Goal: Transaction & Acquisition: Purchase product/service

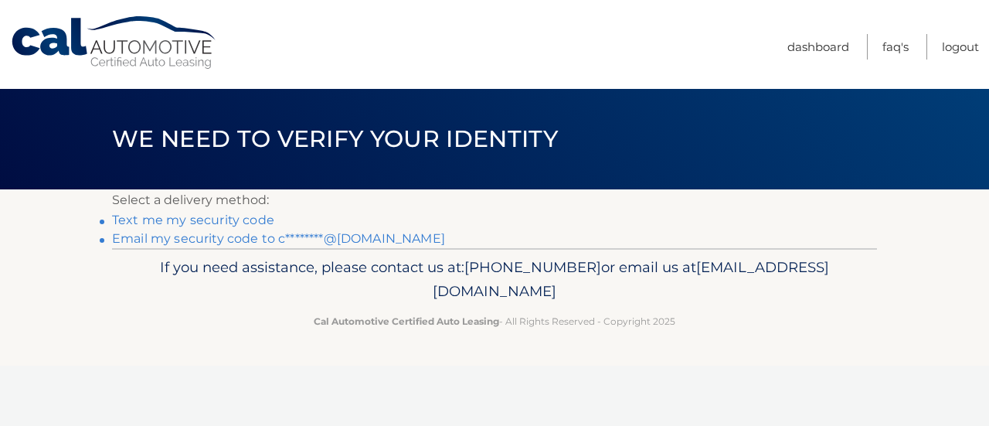
click at [263, 239] on link "Email my security code to c********@gmail.com" at bounding box center [278, 238] width 333 height 15
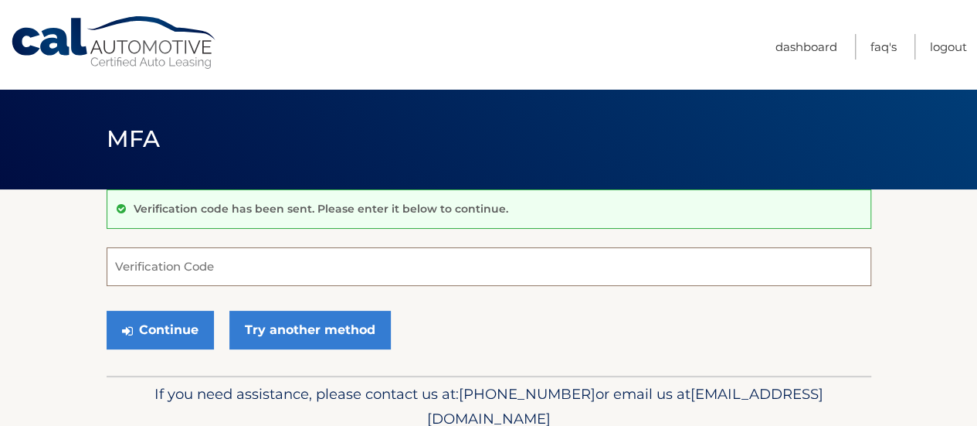
click at [144, 274] on input "Verification Code" at bounding box center [489, 266] width 765 height 39
type input "155329"
click at [107, 311] on button "Continue" at bounding box center [160, 330] width 107 height 39
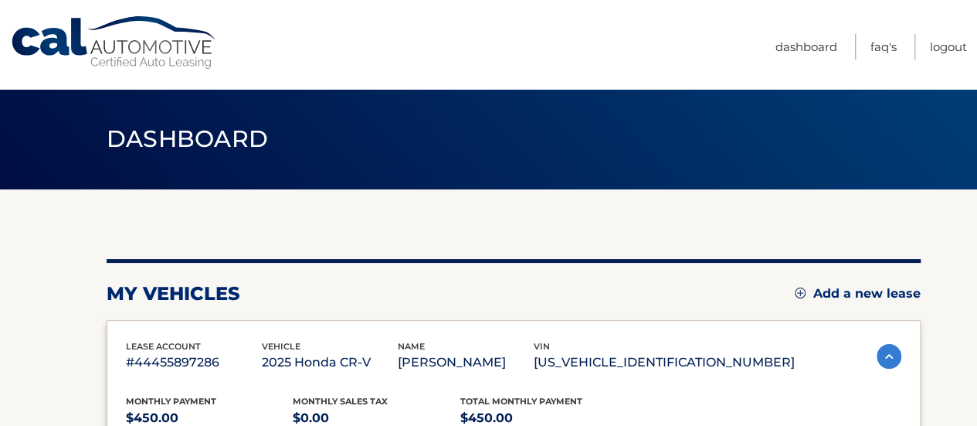
drag, startPoint x: 974, startPoint y: 149, endPoint x: 988, endPoint y: 204, distance: 56.6
click at [977, 204] on html "Cal Automotive Menu Dashboard FAQ's Logout" at bounding box center [488, 213] width 977 height 426
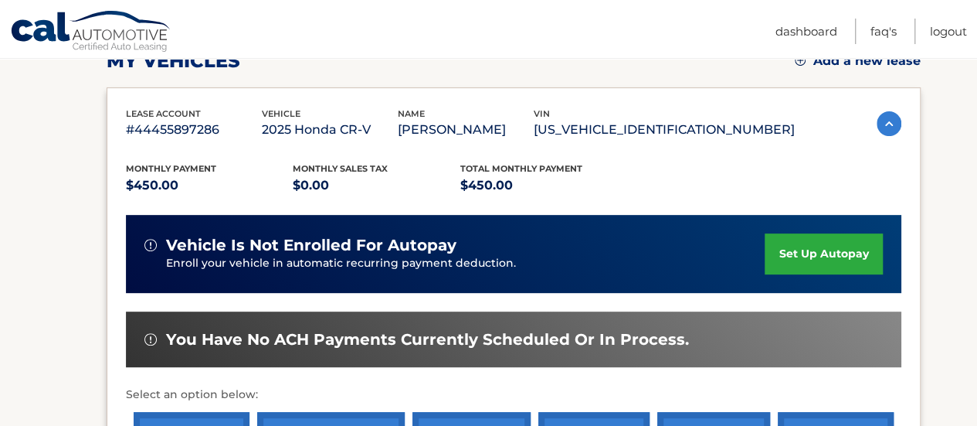
scroll to position [243, 0]
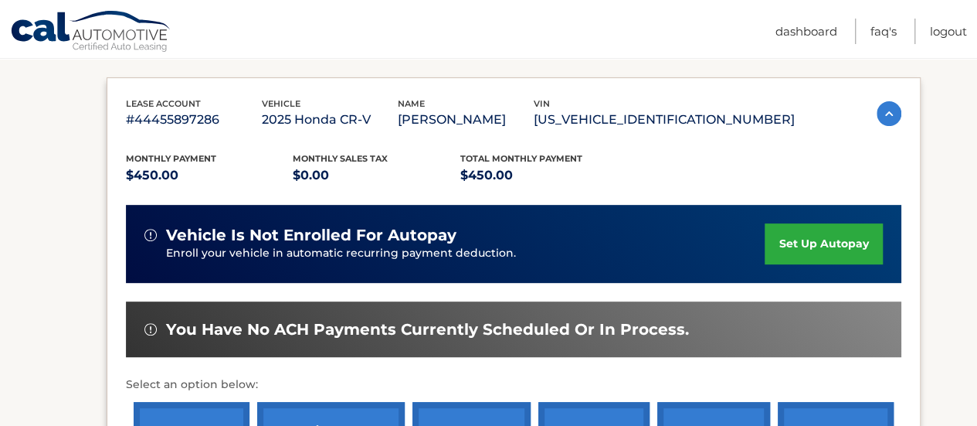
click at [957, 293] on section "my vehicles Add a new lease lease account #44455897286 vehicle 2025 Honda CR-V …" at bounding box center [488, 262] width 977 height 630
drag, startPoint x: 975, startPoint y: 258, endPoint x: 988, endPoint y: 339, distance: 82.2
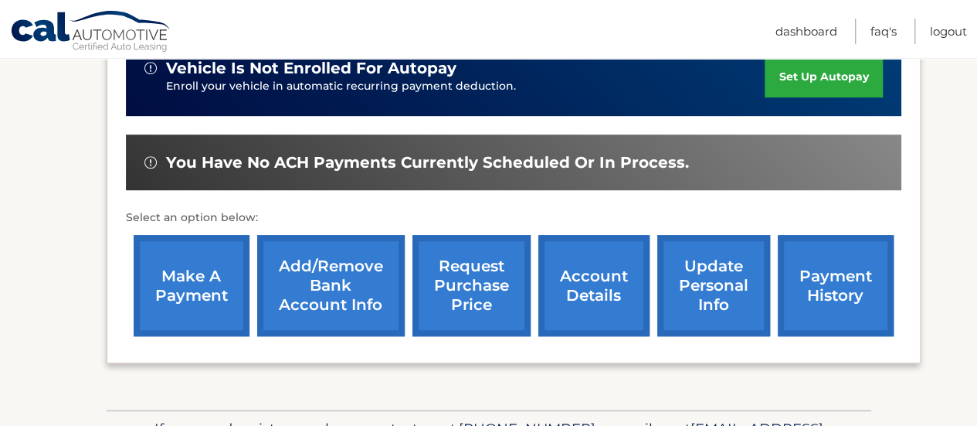
scroll to position [415, 0]
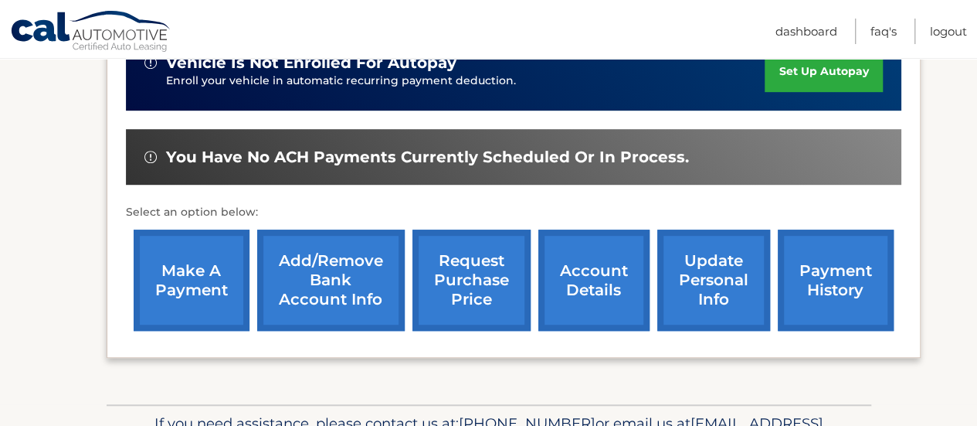
click at [224, 291] on link "make a payment" at bounding box center [192, 279] width 116 height 101
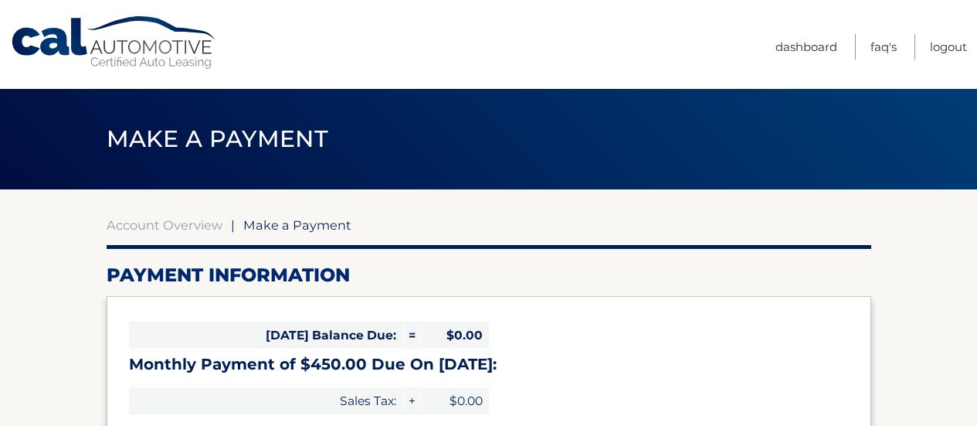
select select "ZmFjYzM2ZjEtOTdhMy00OTdmLThkYTMtNDUzMTdjYWQzNGQ5"
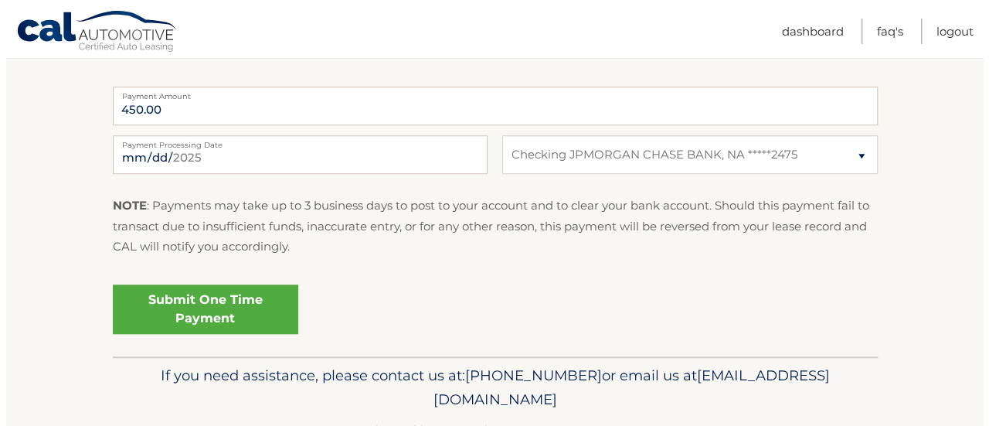
scroll to position [641, 0]
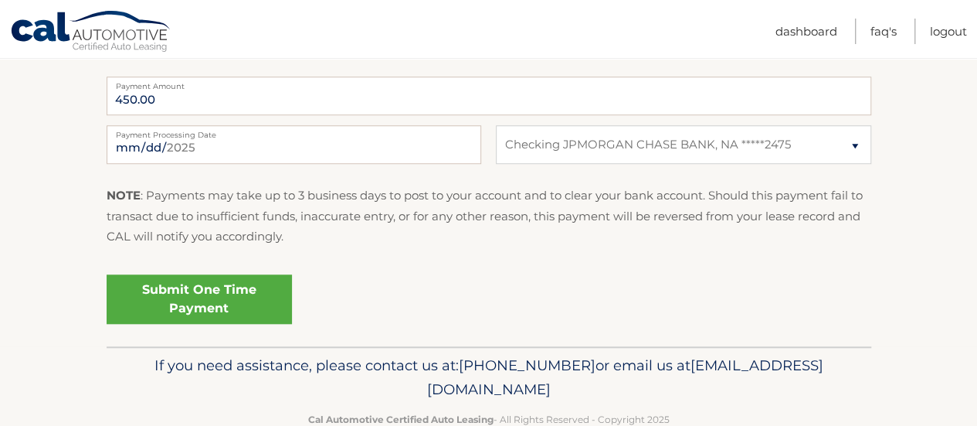
click at [236, 298] on link "Submit One Time Payment" at bounding box center [199, 298] width 185 height 49
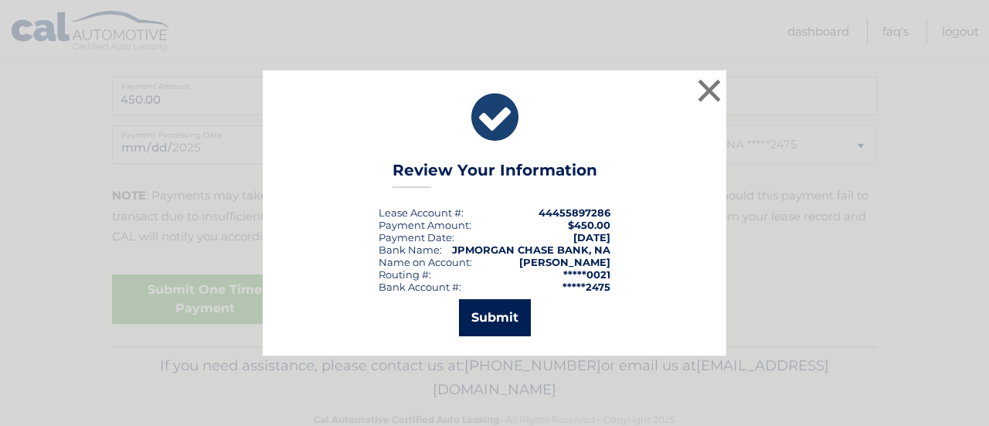
click at [487, 311] on button "Submit" at bounding box center [495, 317] width 72 height 37
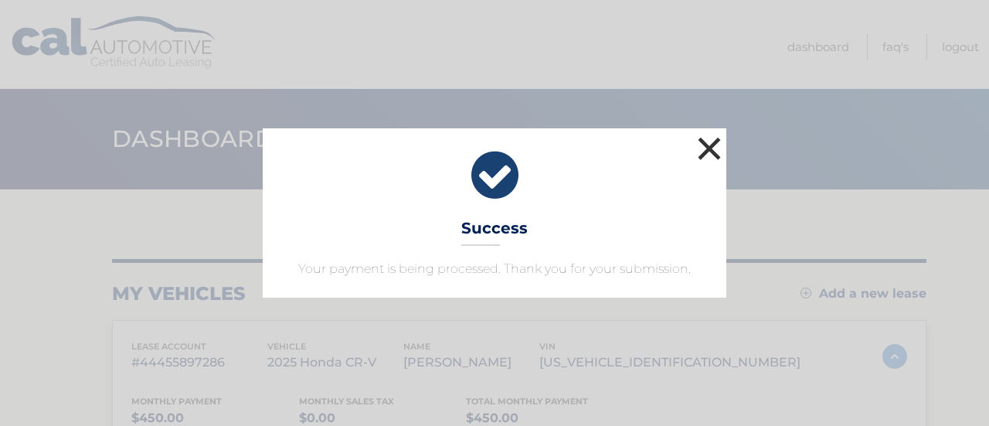
click at [706, 141] on button "×" at bounding box center [709, 148] width 31 height 31
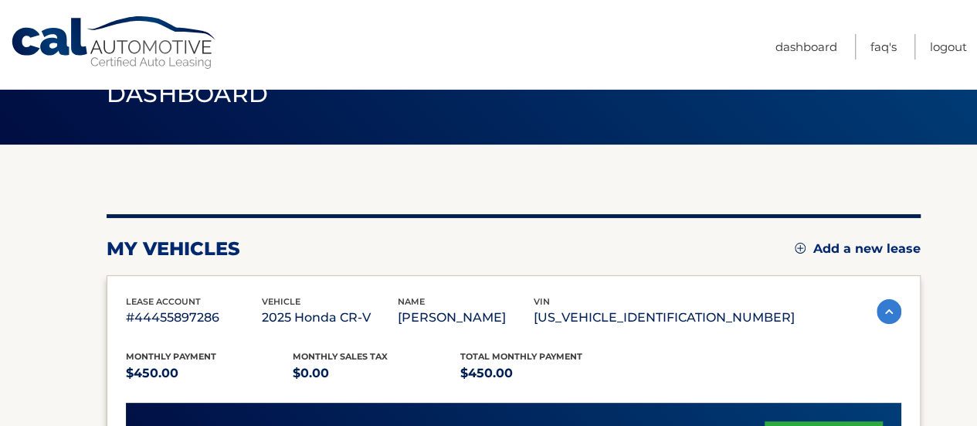
scroll to position [40, 0]
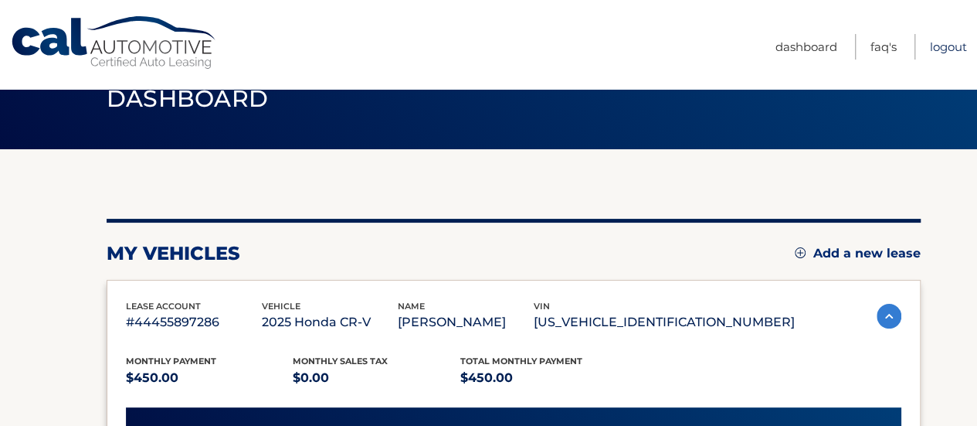
click at [946, 41] on link "Logout" at bounding box center [948, 46] width 37 height 25
